Goal: Transaction & Acquisition: Obtain resource

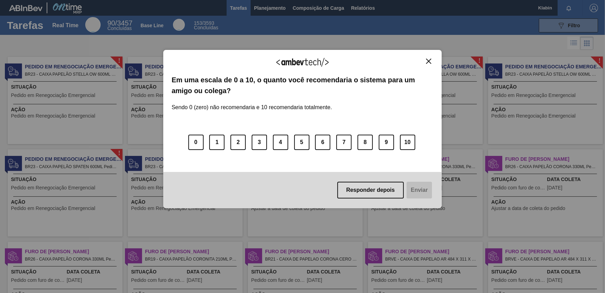
click at [425, 59] on button "Close" at bounding box center [428, 61] width 9 height 6
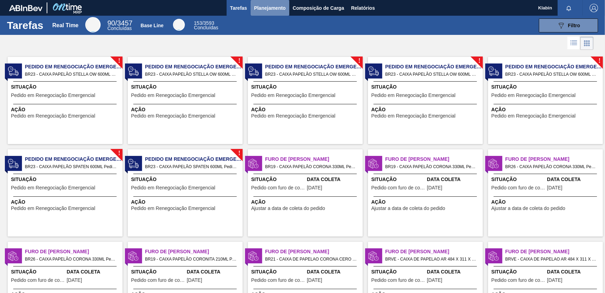
click at [255, 6] on span "Planejamento" at bounding box center [270, 8] width 32 height 8
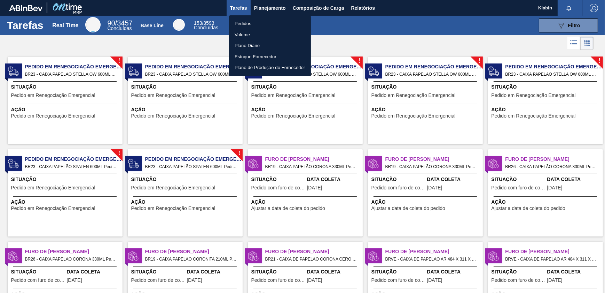
click at [240, 23] on li "Pedidos" at bounding box center [270, 23] width 82 height 11
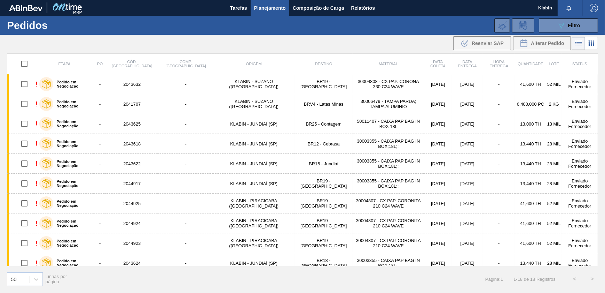
click at [251, 0] on button "Planejamento" at bounding box center [270, 8] width 39 height 16
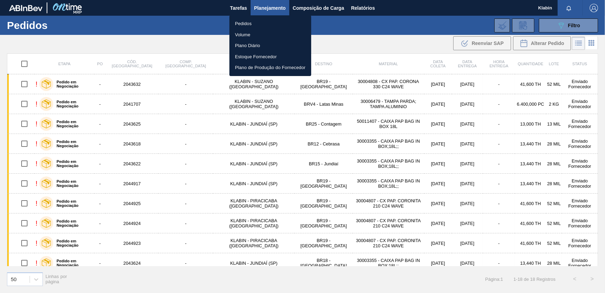
click at [334, 28] on div at bounding box center [302, 146] width 605 height 293
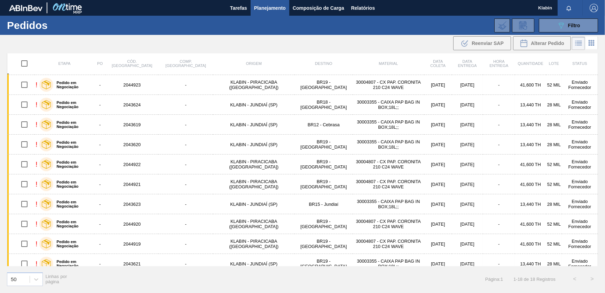
scroll to position [165, 0]
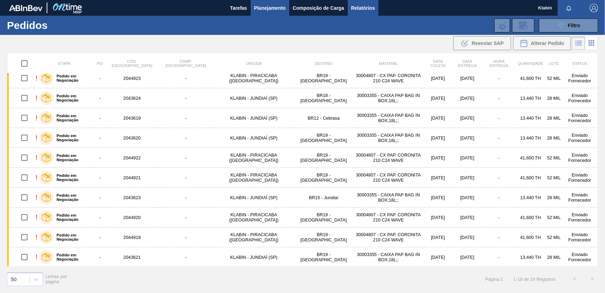
click at [365, 4] on span "Relatórios" at bounding box center [363, 8] width 24 height 8
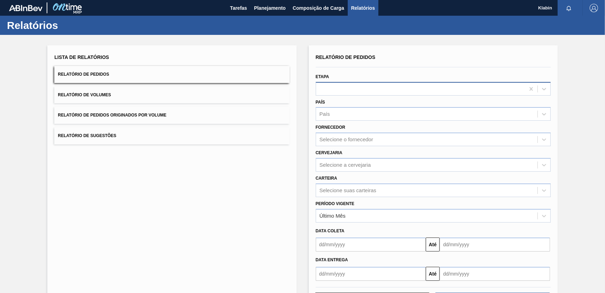
click at [337, 88] on div at bounding box center [420, 89] width 209 height 10
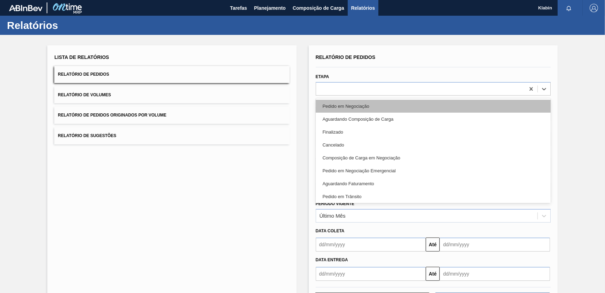
click at [342, 105] on div "Pedido em Negociação" at bounding box center [433, 106] width 235 height 13
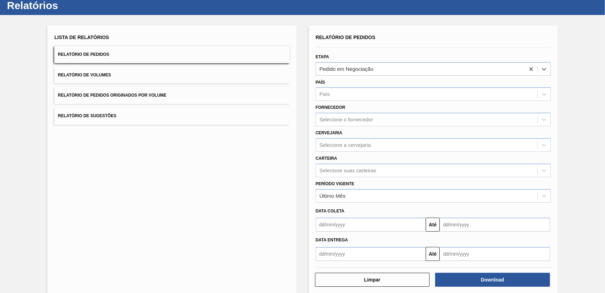
scroll to position [29, 0]
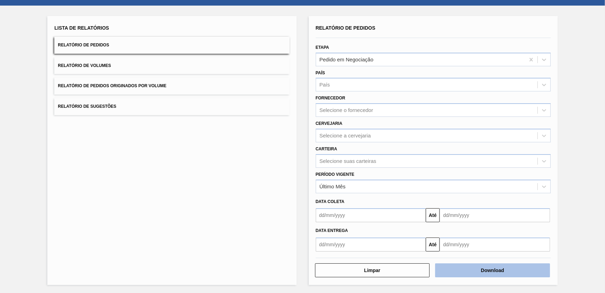
click at [484, 267] on button "Download" at bounding box center [492, 270] width 115 height 14
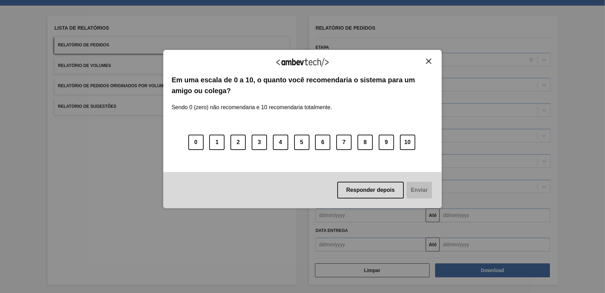
click at [429, 63] on img "Close" at bounding box center [428, 61] width 5 height 5
